Goal: Transaction & Acquisition: Purchase product/service

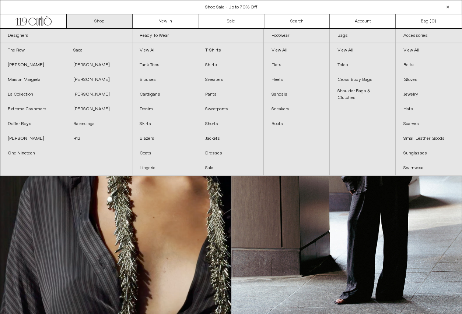
click at [102, 21] on link "Shop" at bounding box center [100, 21] width 66 height 14
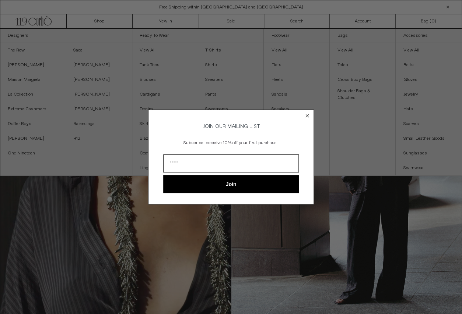
click at [307, 115] on circle "Close dialog" at bounding box center [307, 115] width 7 height 7
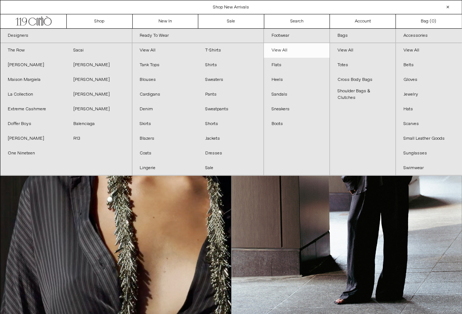
click at [280, 52] on link "View All" at bounding box center [297, 50] width 66 height 15
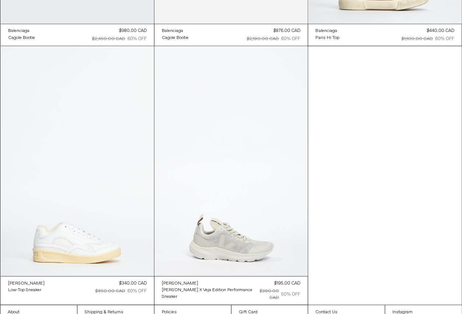
scroll to position [5061, 0]
